Goal: Transaction & Acquisition: Subscribe to service/newsletter

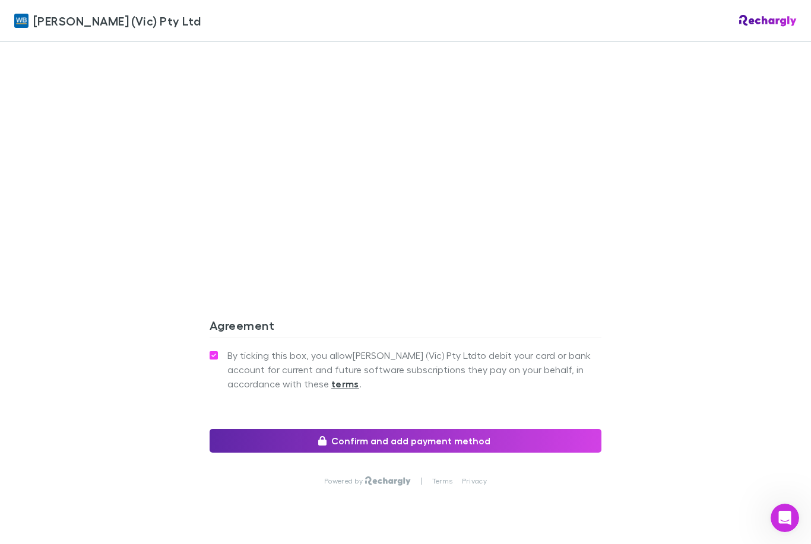
scroll to position [992, 0]
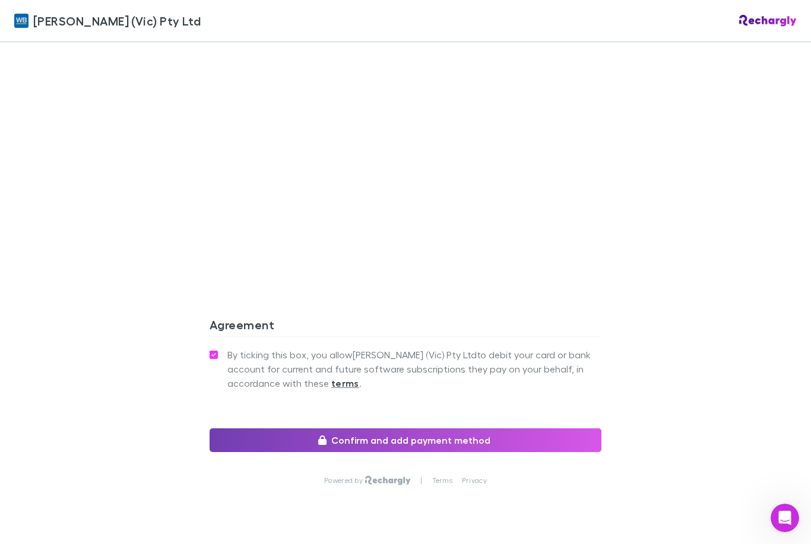
click at [399, 431] on button "Confirm and add payment method" at bounding box center [405, 440] width 392 height 24
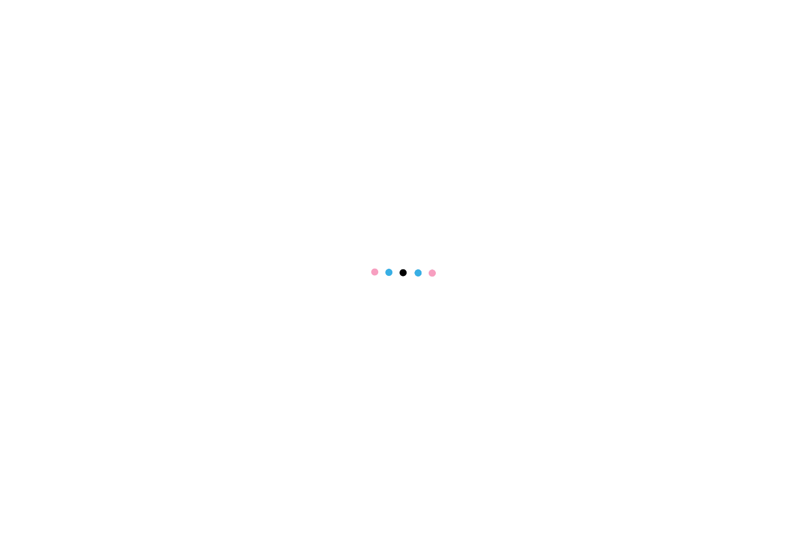
scroll to position [38, 0]
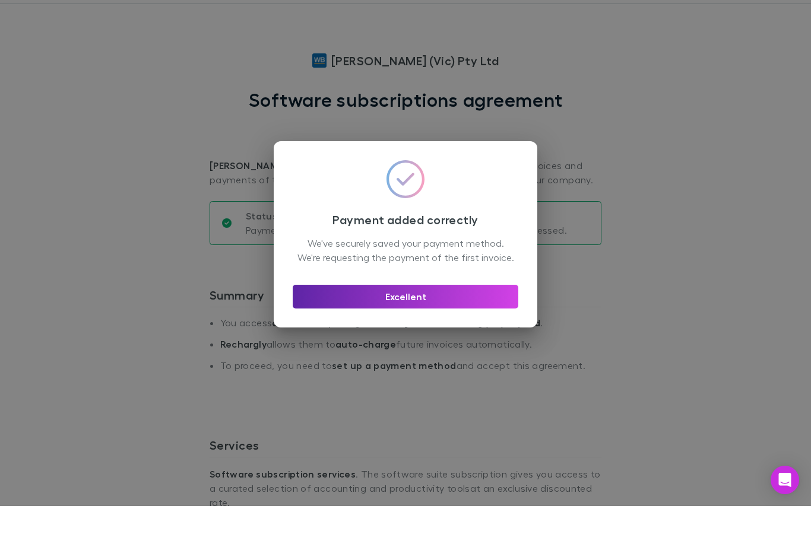
click at [425, 334] on div "Payment added correctly We've securely saved your payment method. We're request…" at bounding box center [405, 272] width 263 height 186
click at [457, 333] on div "Payment added correctly We've securely saved your payment method. We're request…" at bounding box center [405, 272] width 263 height 186
click at [411, 333] on div "Payment added correctly We've securely saved your payment method. We're request…" at bounding box center [405, 272] width 263 height 186
click at [417, 345] on div "Payment added correctly We've securely saved your payment method. We're request…" at bounding box center [405, 272] width 811 height 544
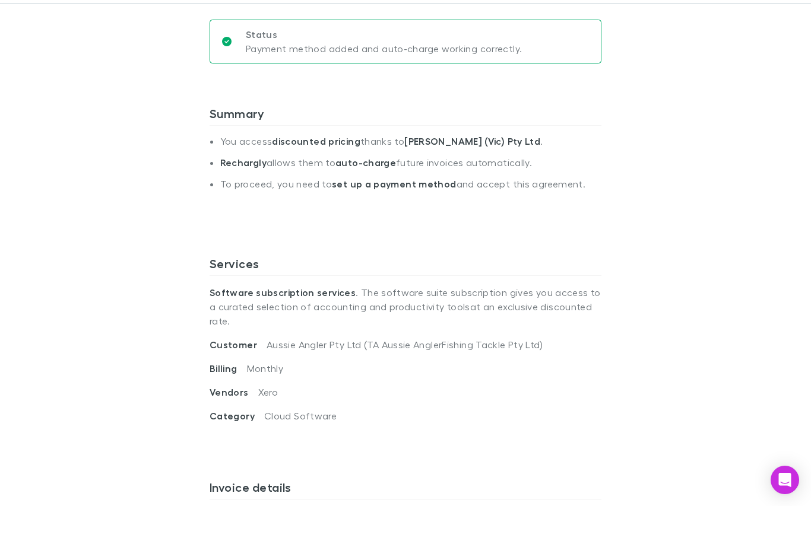
scroll to position [153, 0]
